Goal: Transaction & Acquisition: Purchase product/service

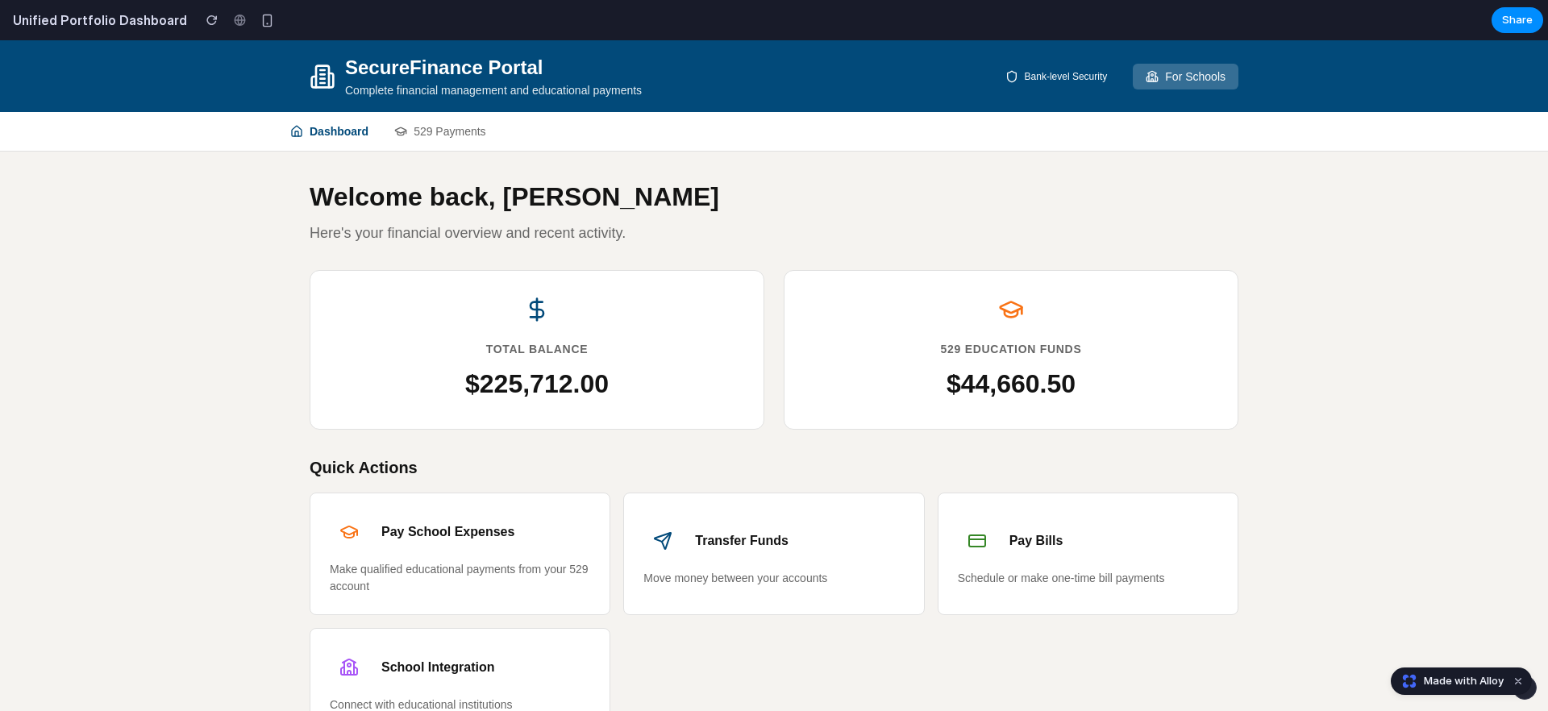
click at [1170, 76] on button "For Schools" at bounding box center [1186, 77] width 106 height 26
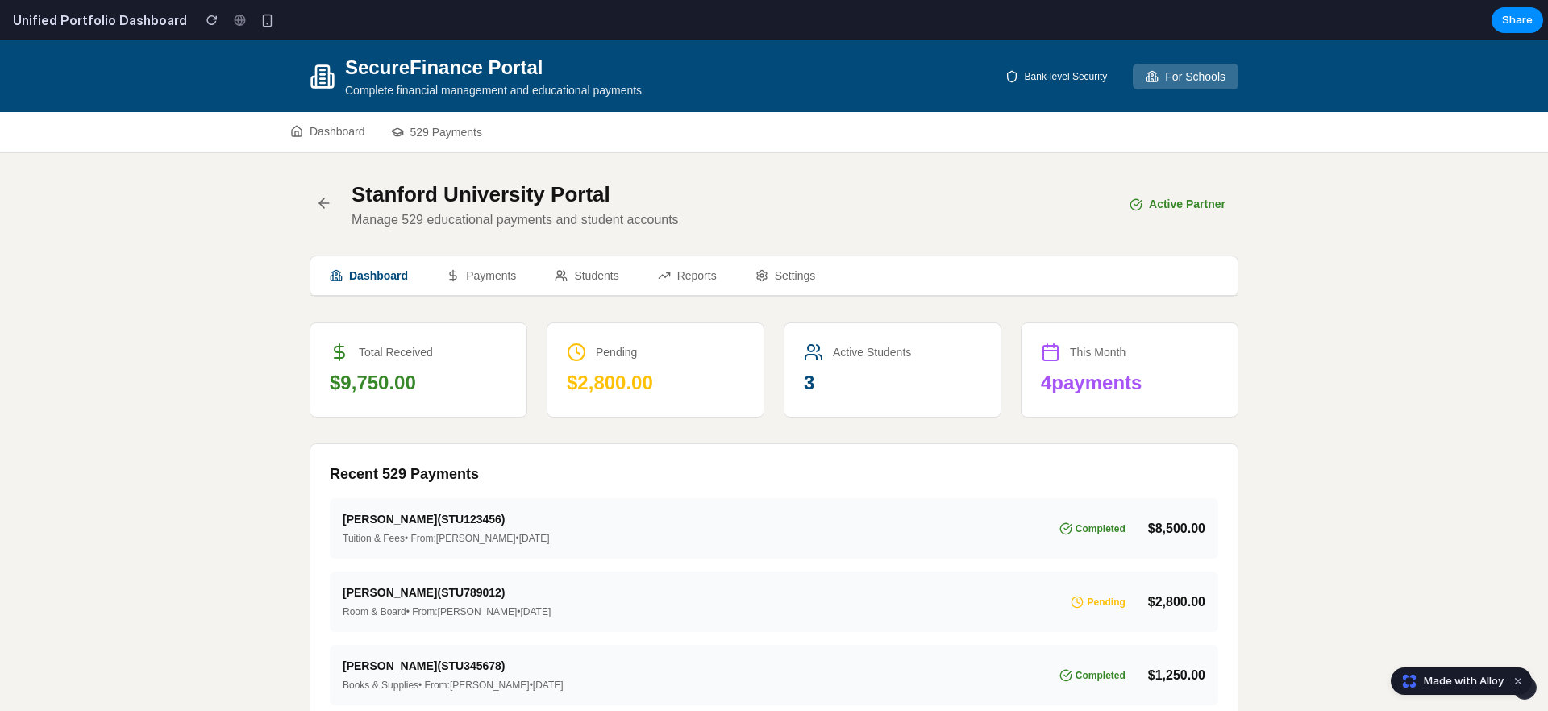
click at [326, 204] on icon "button" at bounding box center [324, 203] width 16 height 16
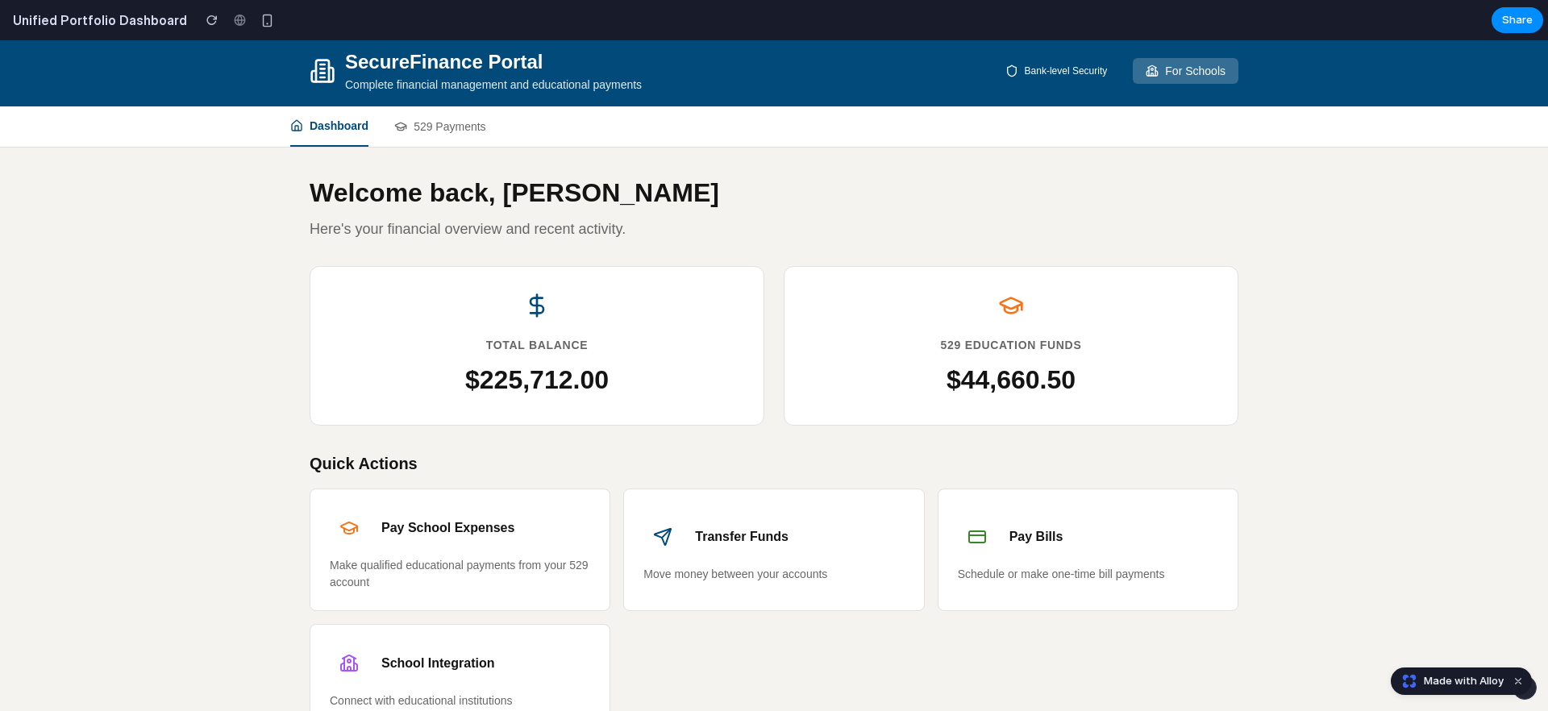
scroll to position [4, 0]
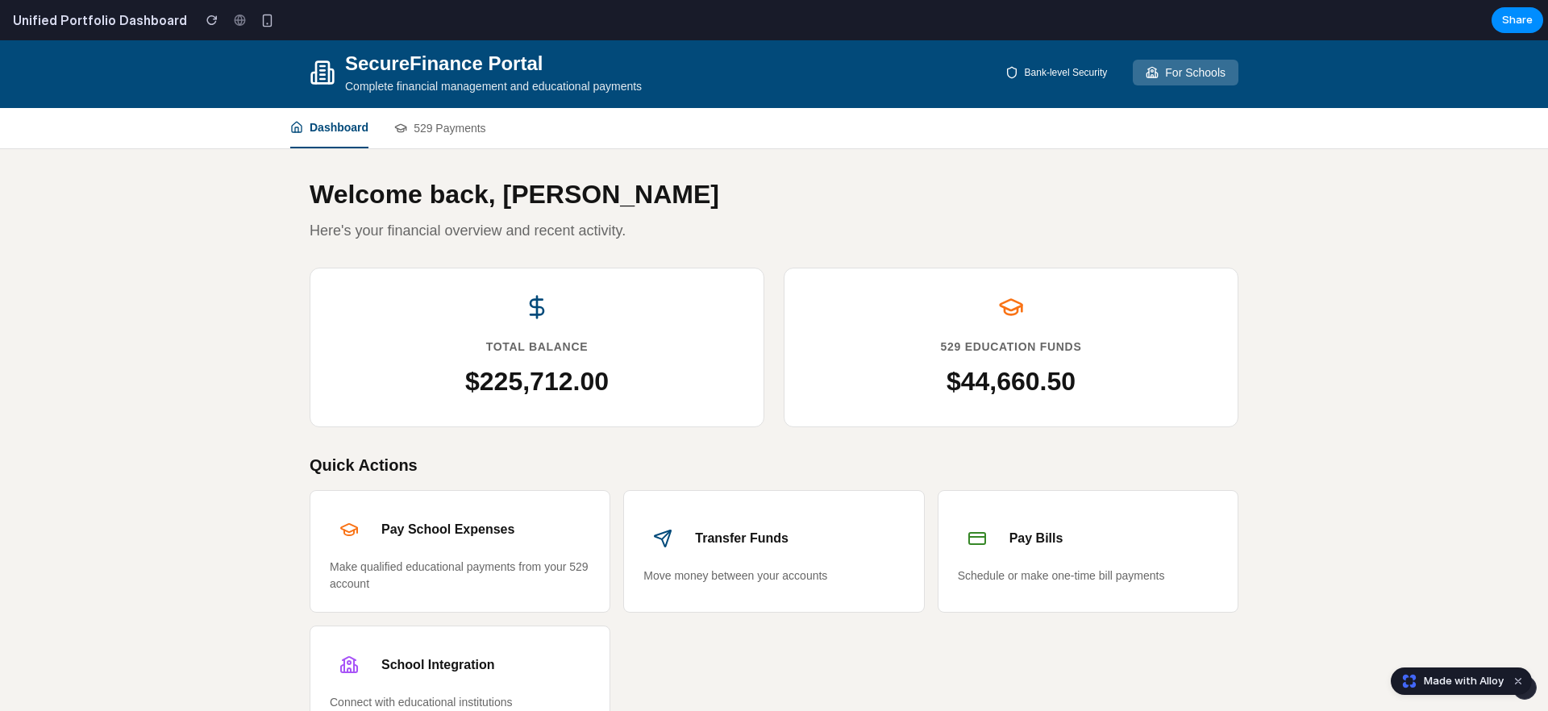
click at [448, 127] on button "529 Payments" at bounding box center [440, 128] width 92 height 40
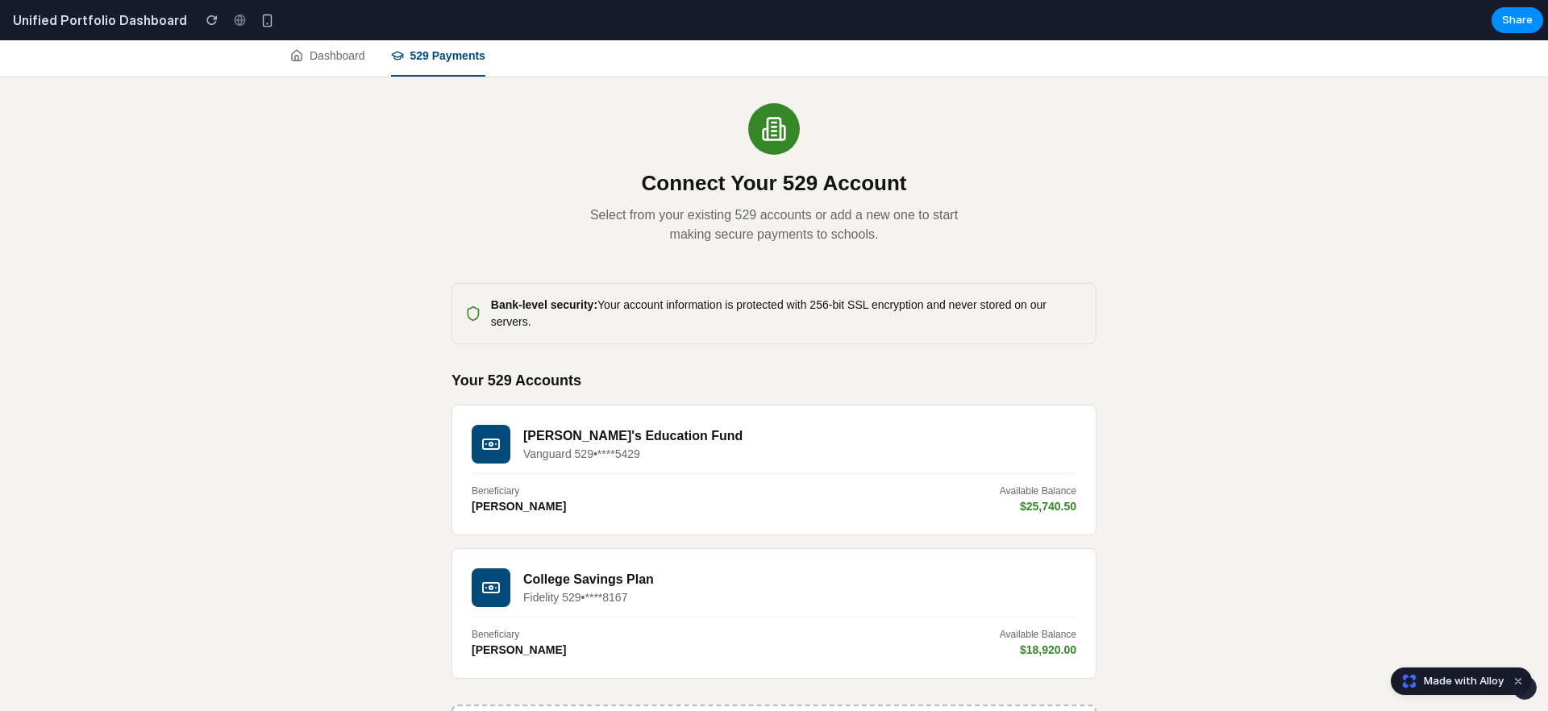
scroll to position [0, 0]
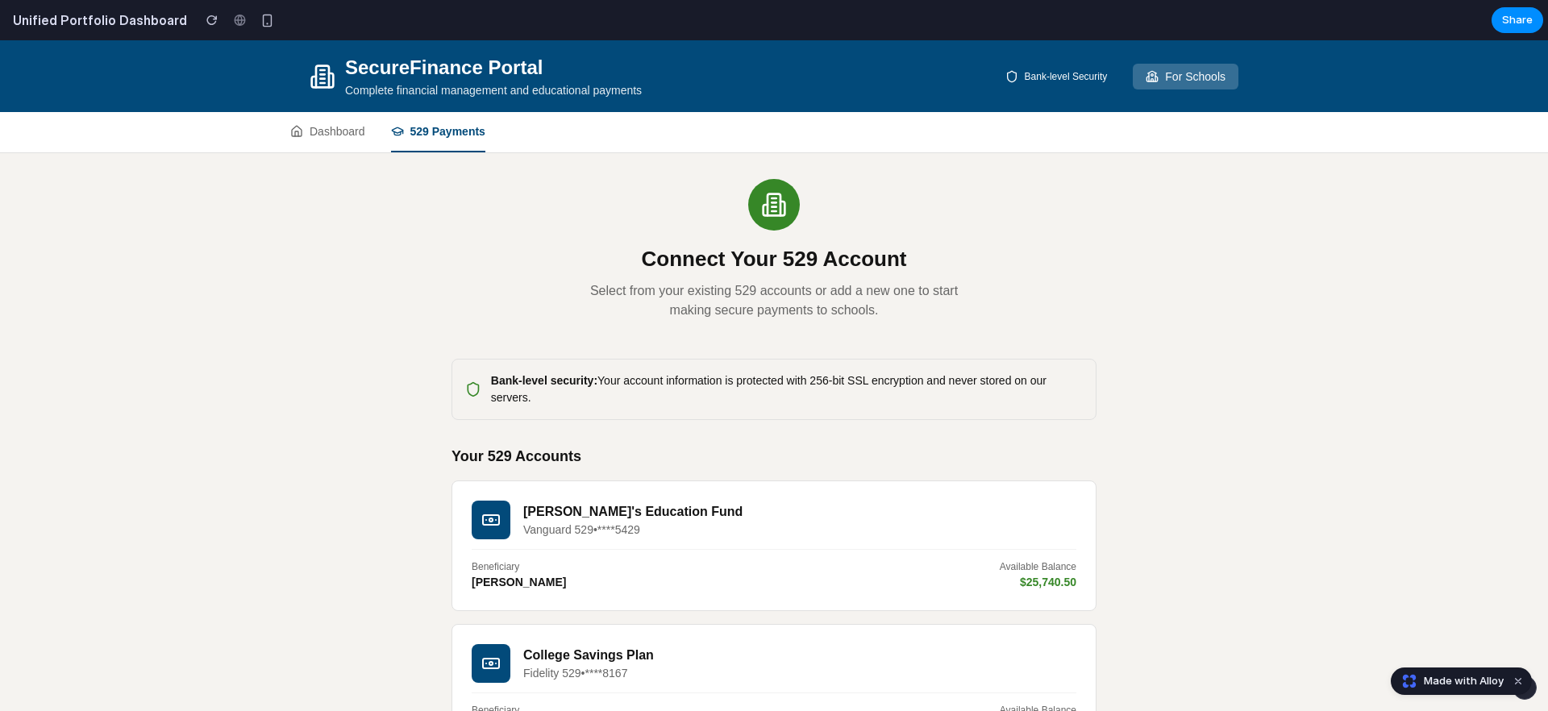
click at [337, 136] on button "Dashboard" at bounding box center [327, 132] width 75 height 40
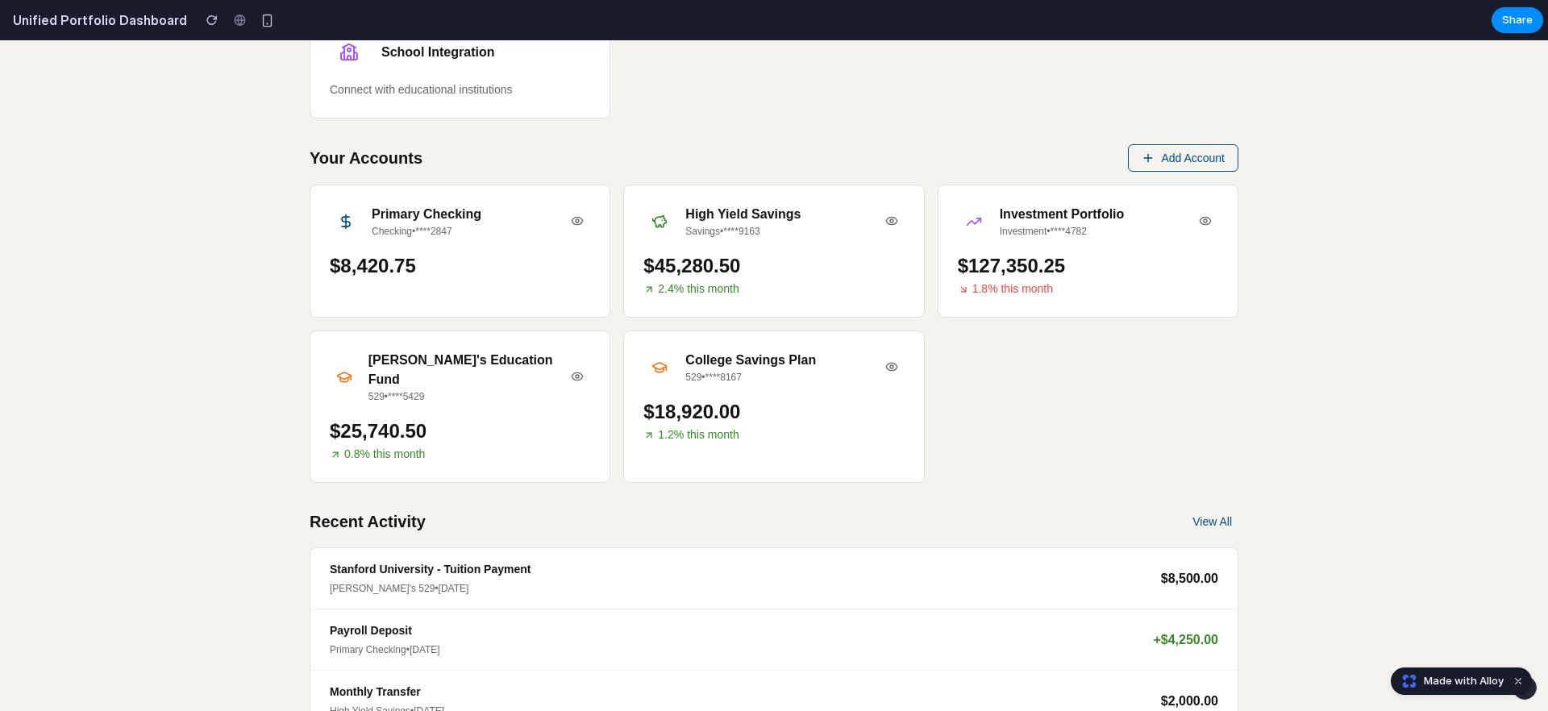
scroll to position [740, 0]
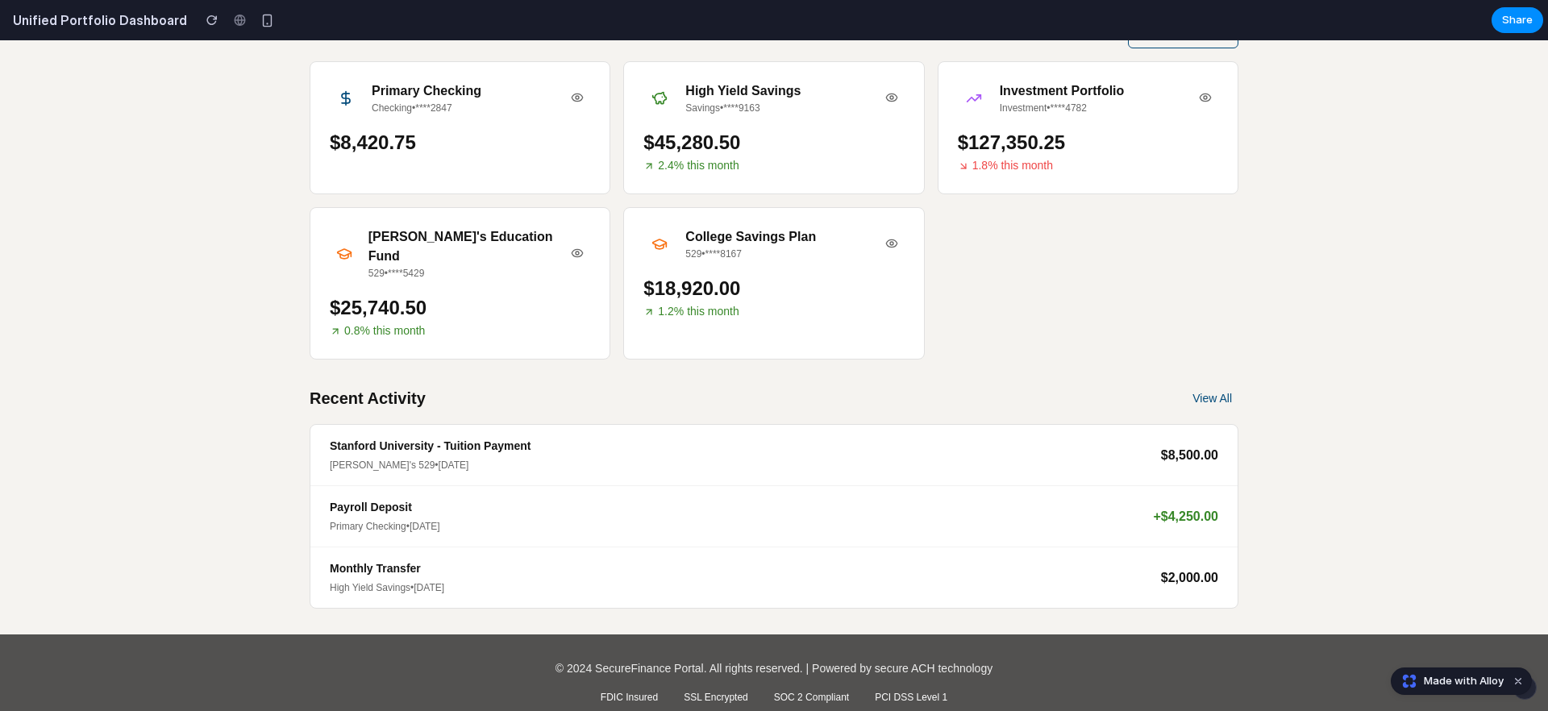
click at [1220, 385] on button "View All" at bounding box center [1212, 398] width 52 height 26
click at [1197, 385] on button "View All" at bounding box center [1212, 398] width 52 height 26
click at [894, 486] on div "Payroll Deposit Primary Checking • [DATE] + $ 4,250.00" at bounding box center [773, 516] width 927 height 61
click at [868, 352] on div "Welcome back, [PERSON_NAME] Here's your financial overview and recent activity.…" at bounding box center [774, 24] width 929 height 1170
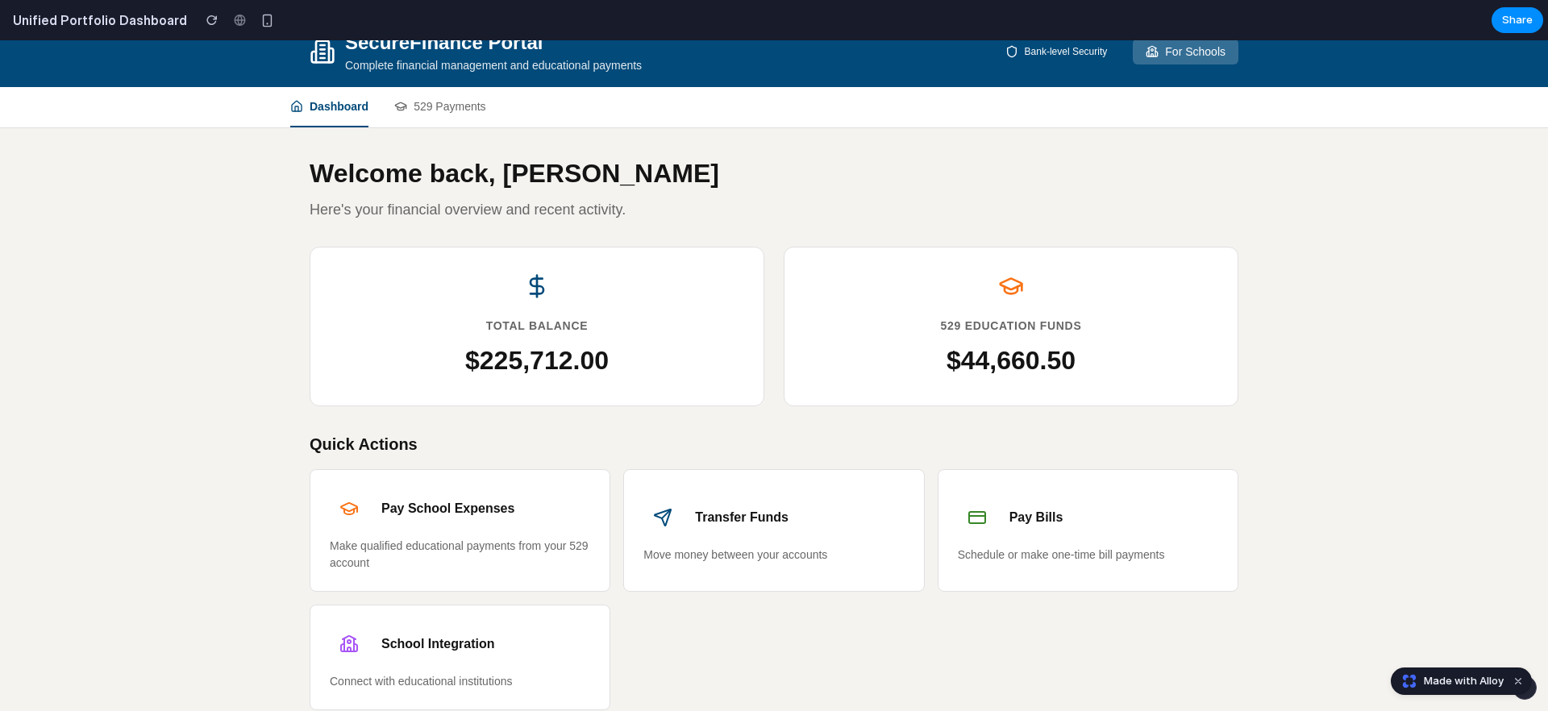
scroll to position [56, 0]
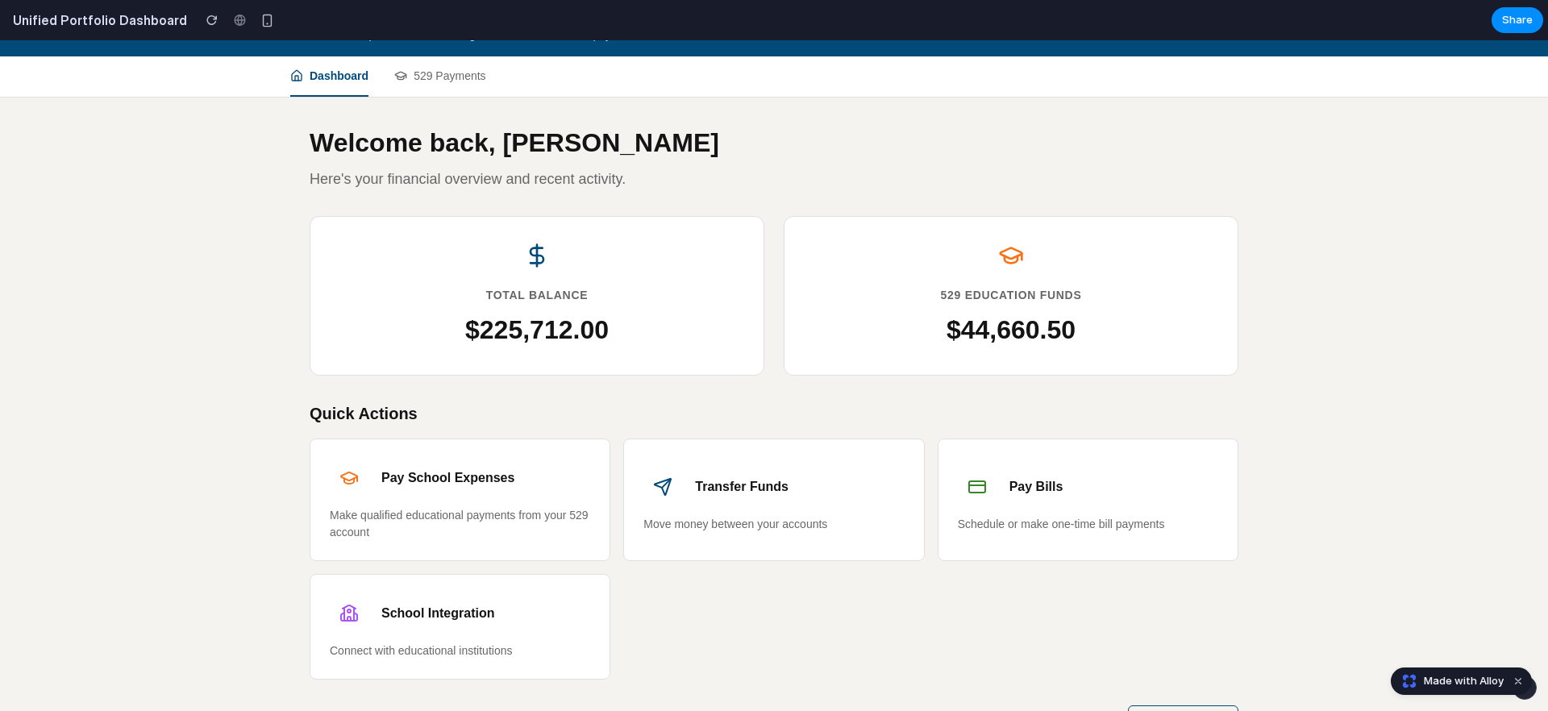
click at [494, 481] on h4 "Pay School Expenses" at bounding box center [447, 478] width 133 height 15
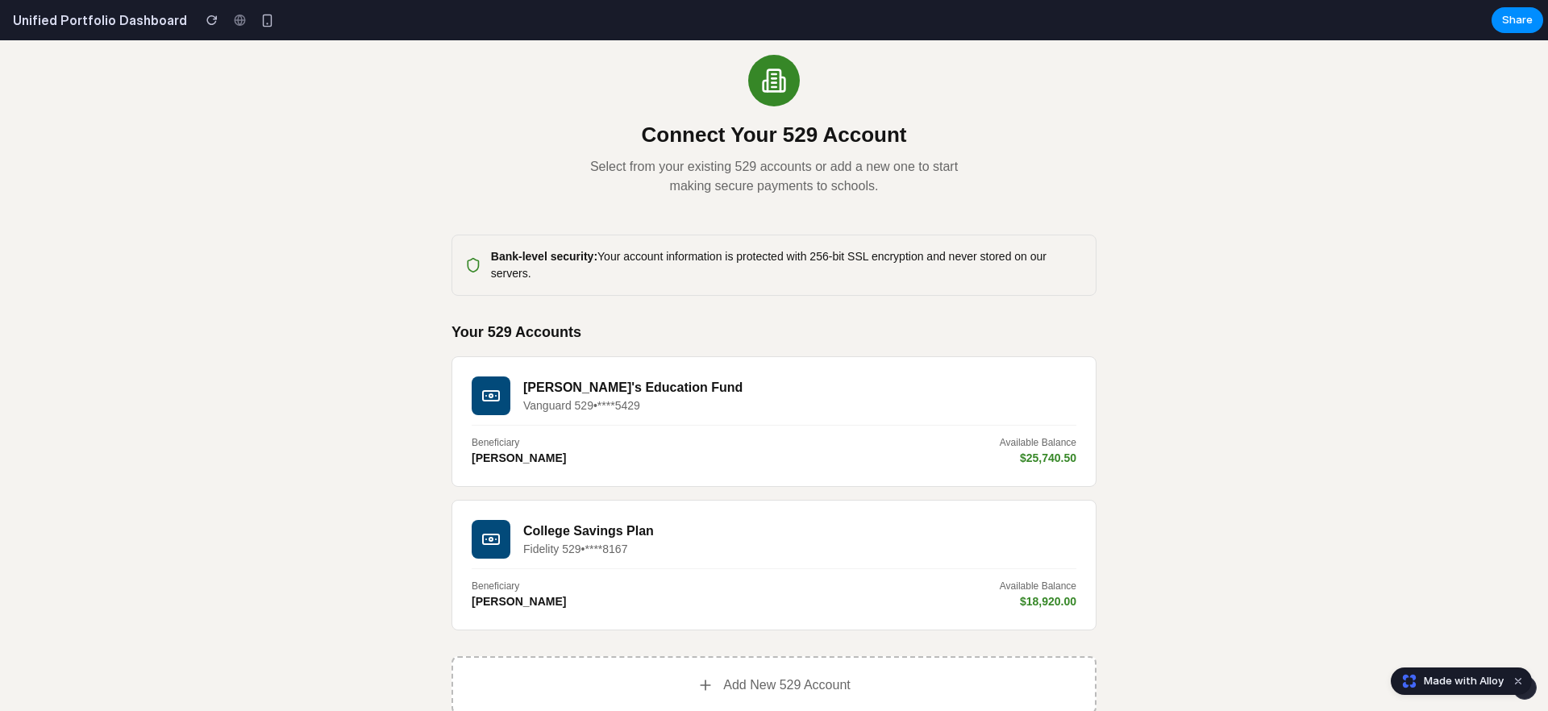
scroll to position [0, 0]
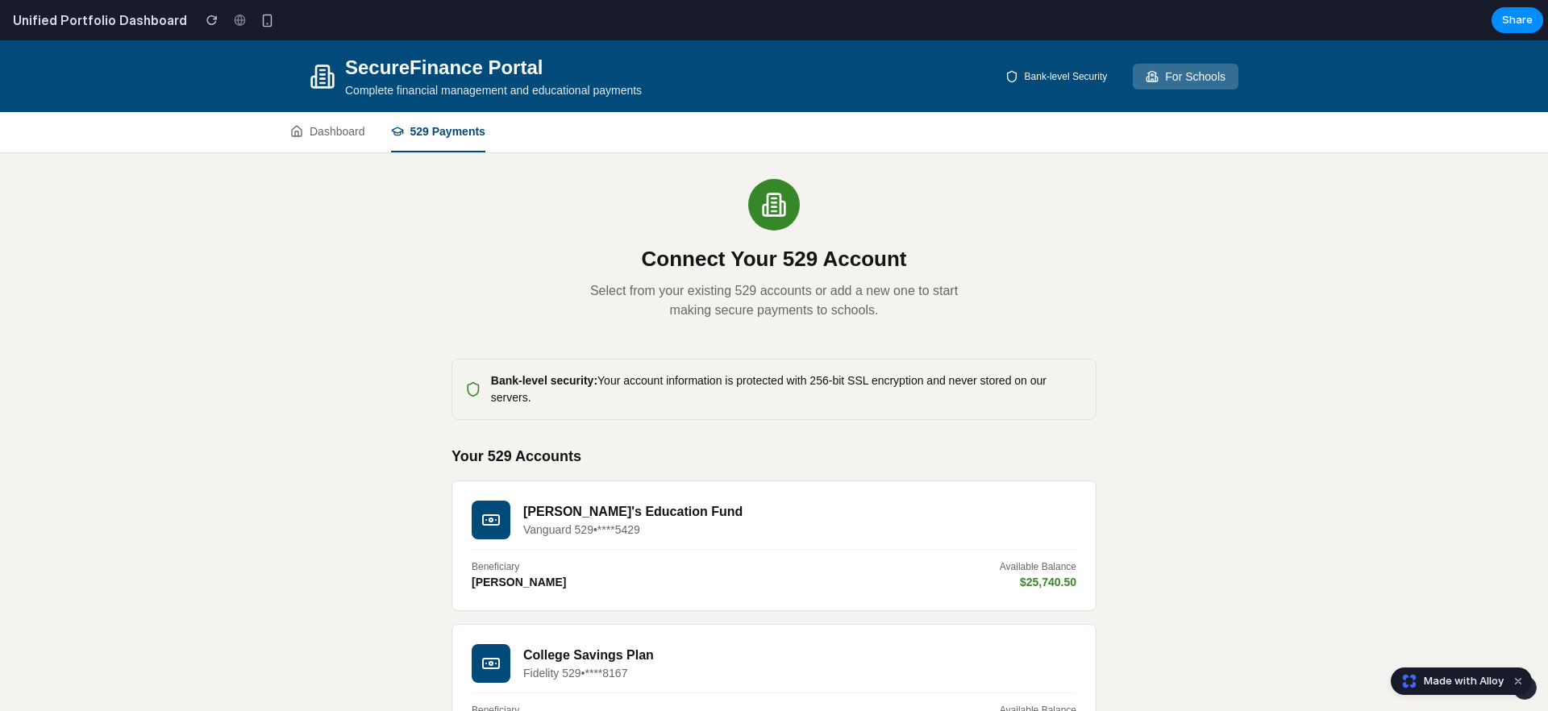
click at [344, 118] on button "Dashboard" at bounding box center [327, 132] width 75 height 40
